Goal: Task Accomplishment & Management: Manage account settings

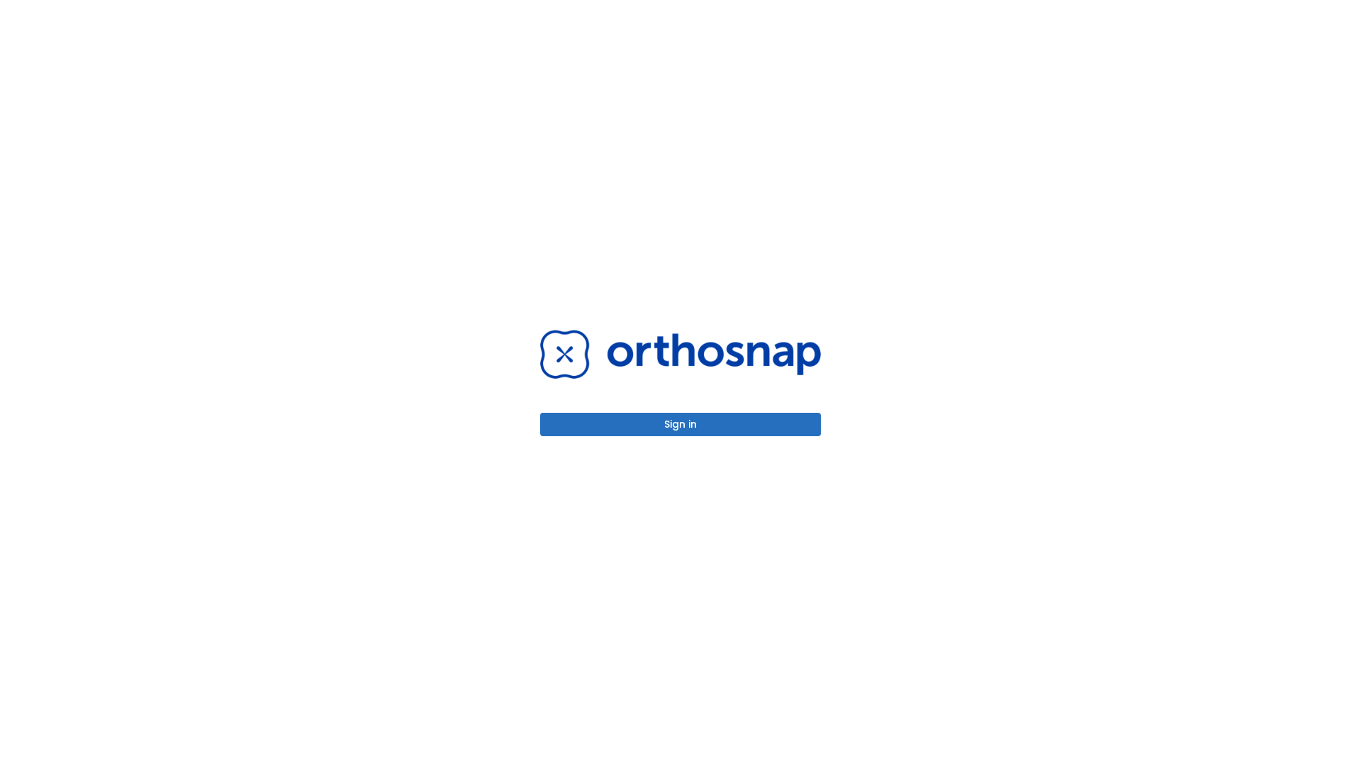
click at [681, 424] on button "Sign in" at bounding box center [680, 424] width 281 height 23
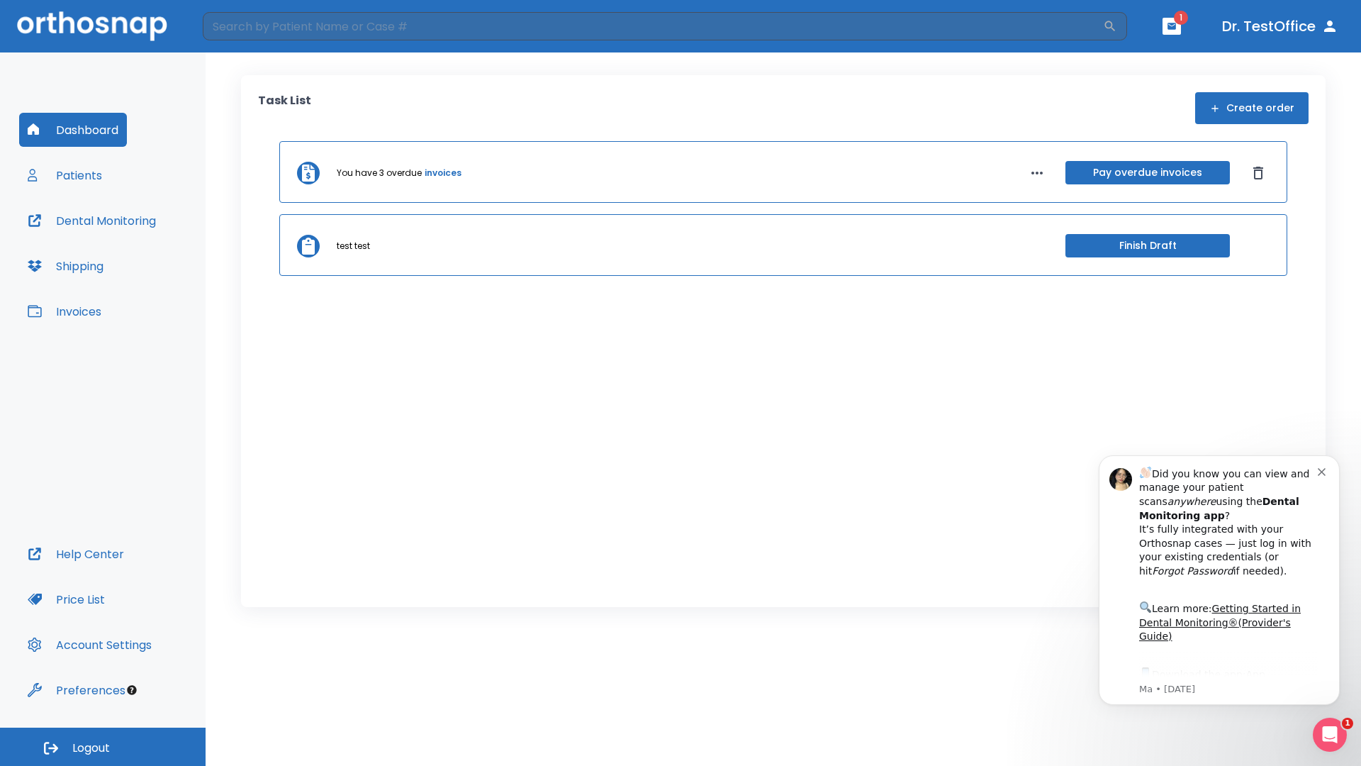
click at [103, 747] on span "Logout" at bounding box center [91, 748] width 38 height 16
